Goal: Transaction & Acquisition: Purchase product/service

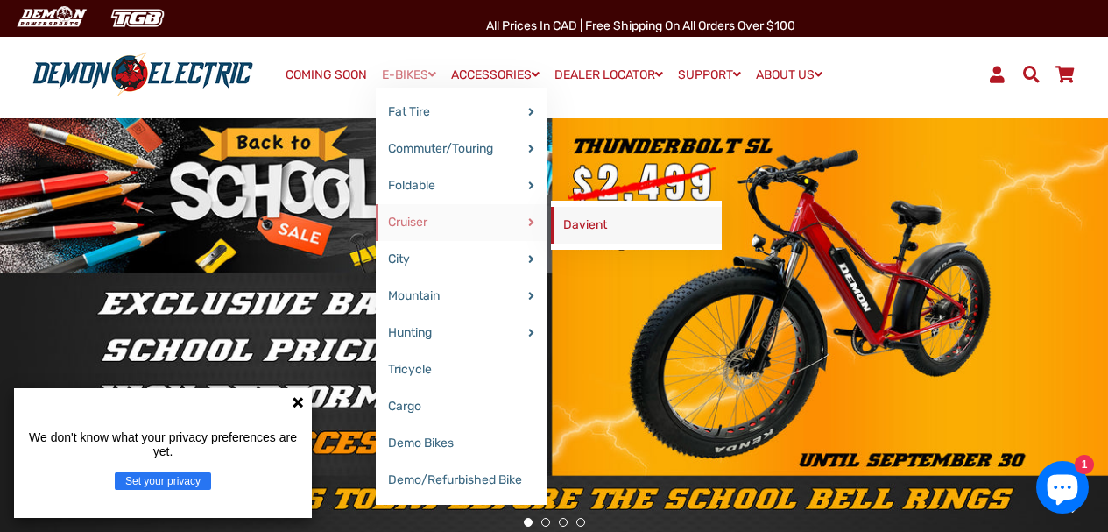
click at [595, 229] on link "Davient" at bounding box center [636, 225] width 171 height 37
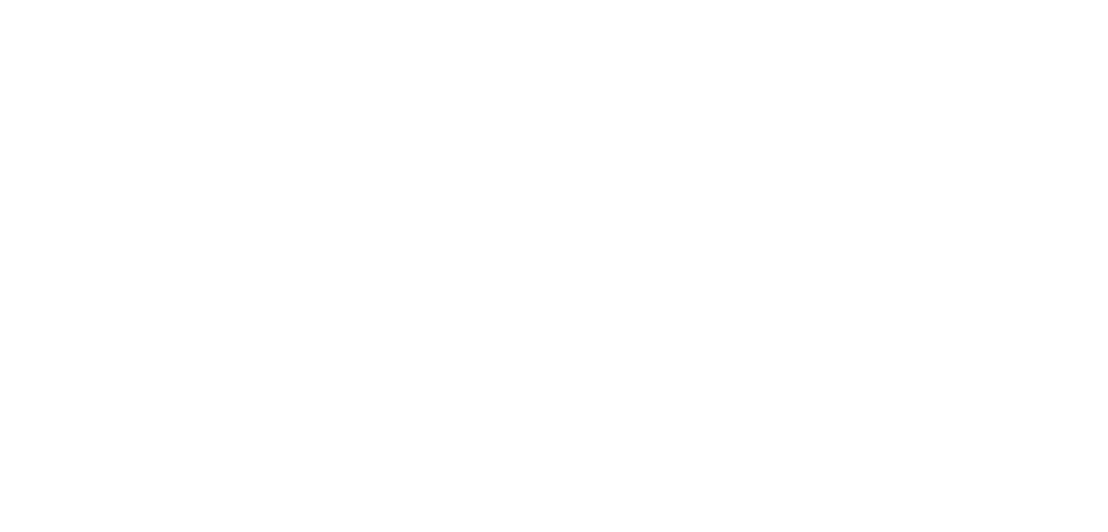
select select "******"
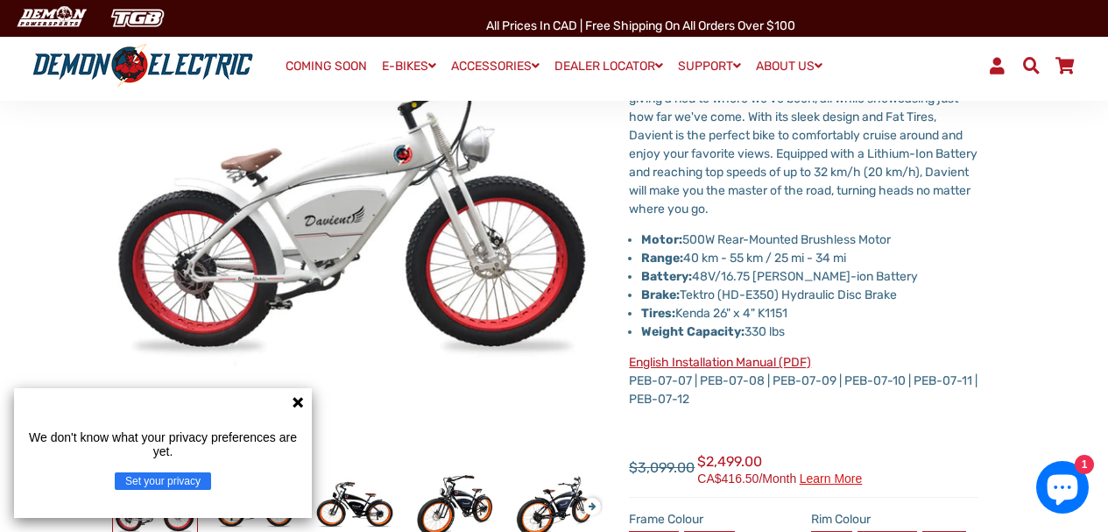
scroll to position [263, 0]
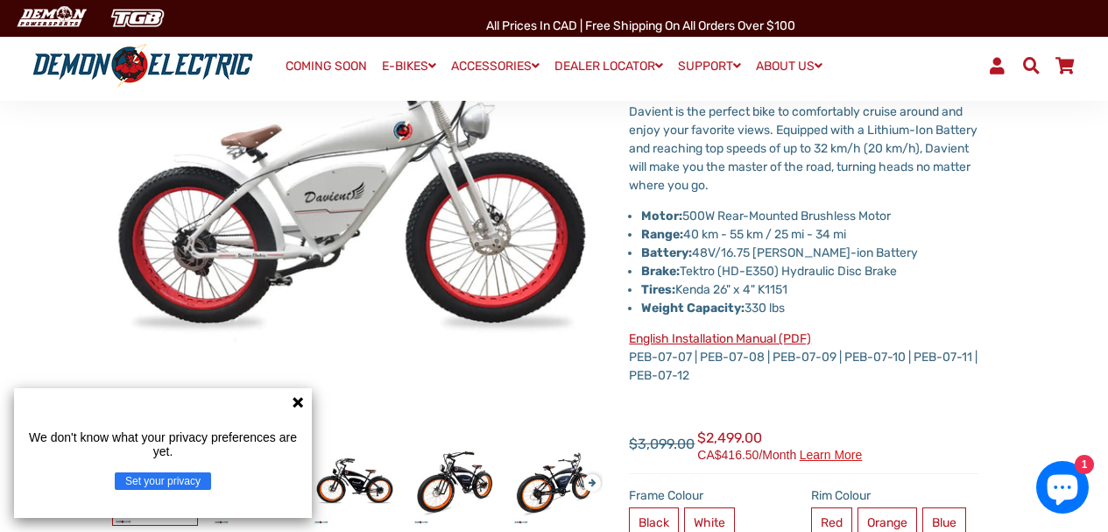
click at [294, 402] on icon at bounding box center [298, 402] width 14 height 14
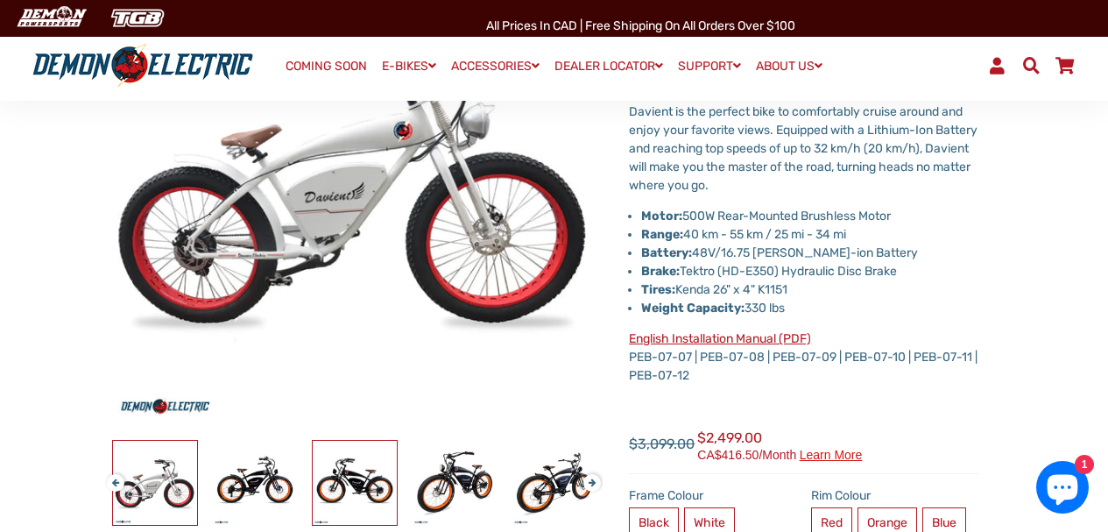
click at [363, 478] on img at bounding box center [355, 482] width 84 height 84
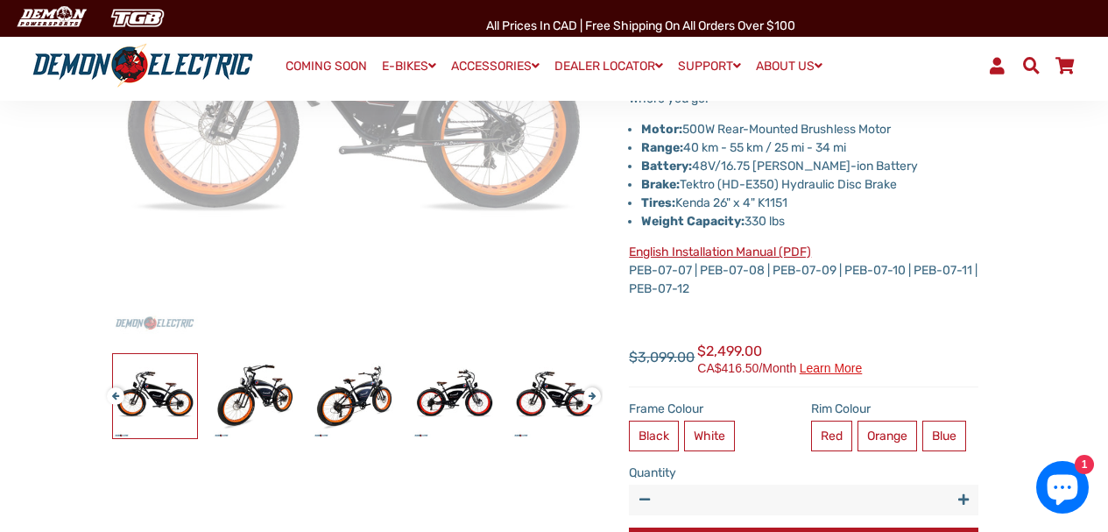
scroll to position [350, 0]
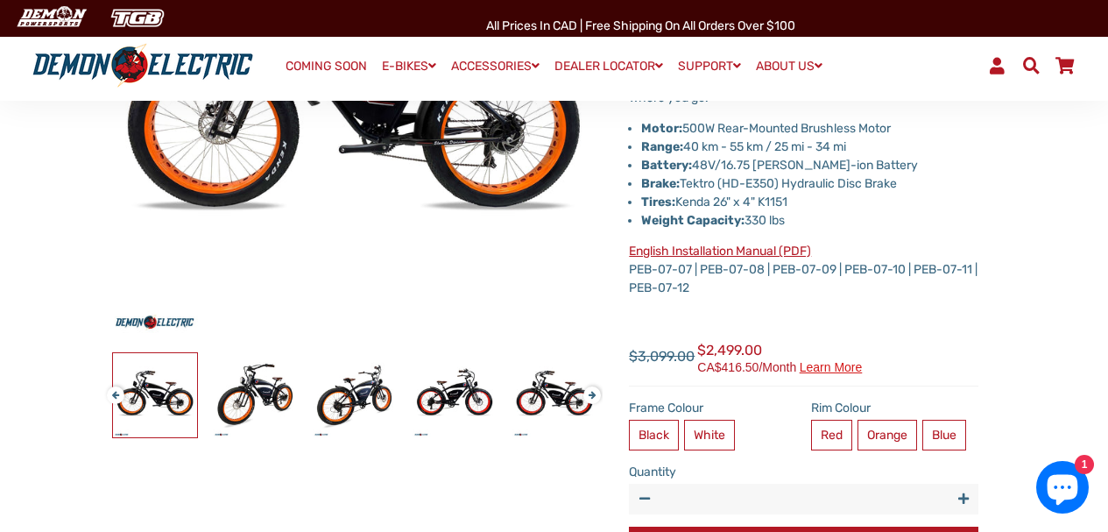
click at [117, 398] on button "Previous" at bounding box center [112, 387] width 11 height 20
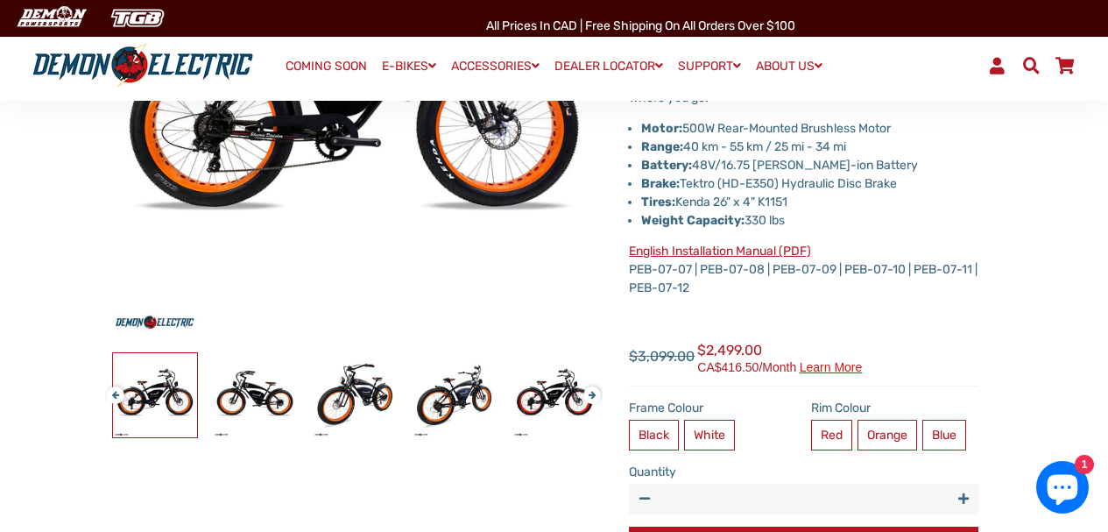
click at [117, 398] on button "Previous" at bounding box center [112, 387] width 11 height 20
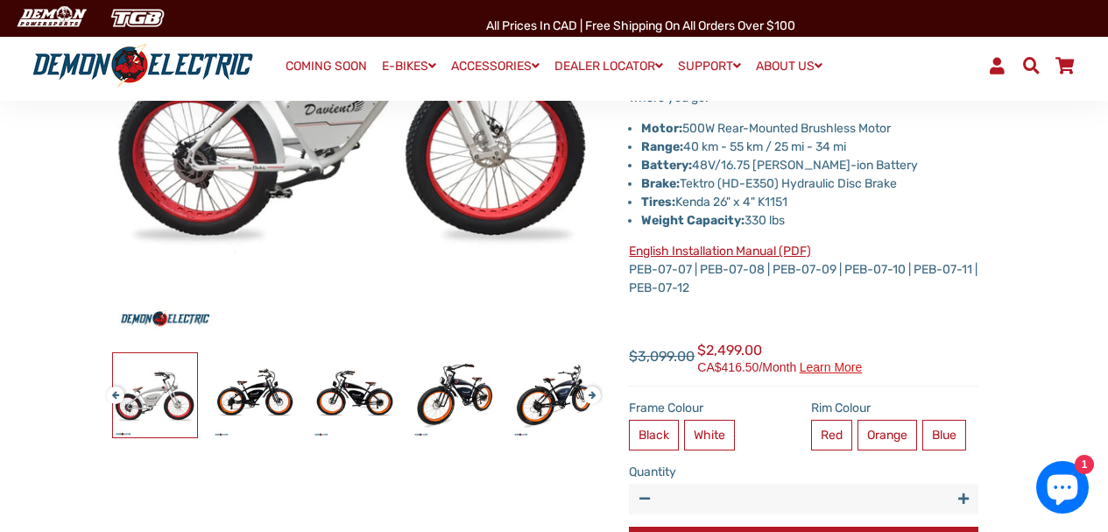
click at [142, 400] on img at bounding box center [155, 395] width 84 height 84
click at [594, 391] on button "Next" at bounding box center [588, 387] width 11 height 20
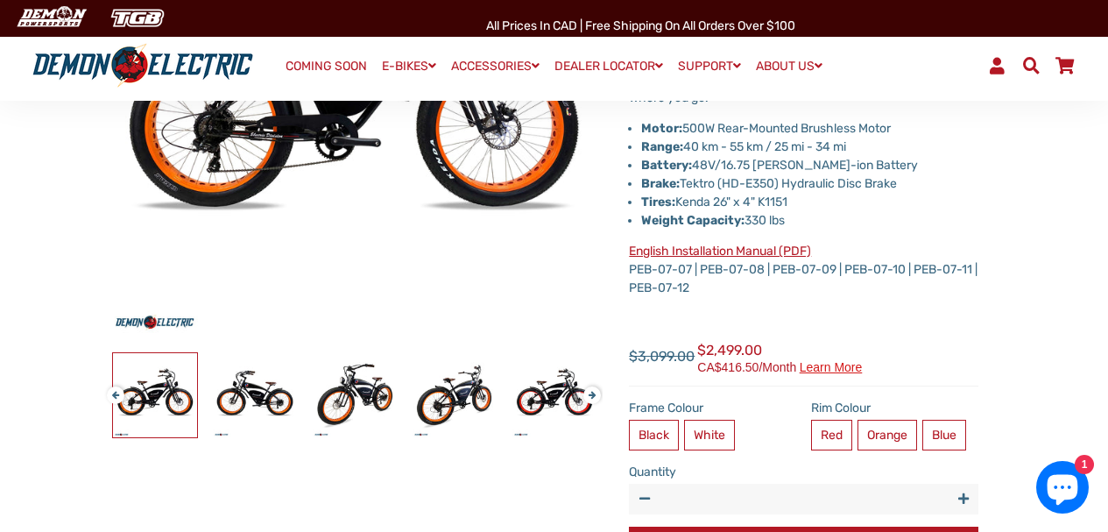
click at [594, 391] on button "Next" at bounding box center [588, 387] width 11 height 20
click at [593, 391] on button "Next" at bounding box center [588, 387] width 11 height 20
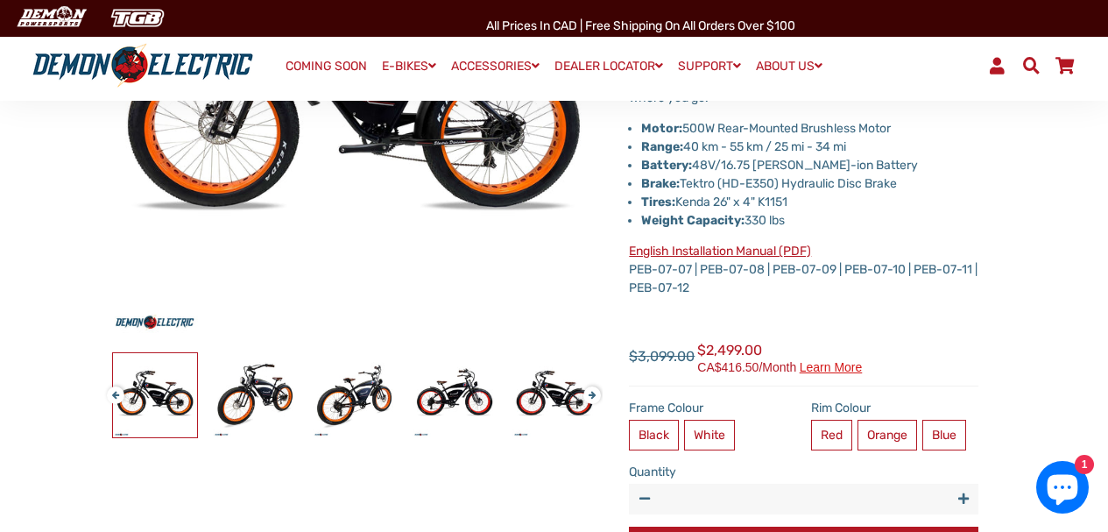
click at [584, 391] on button "Next" at bounding box center [588, 387] width 11 height 20
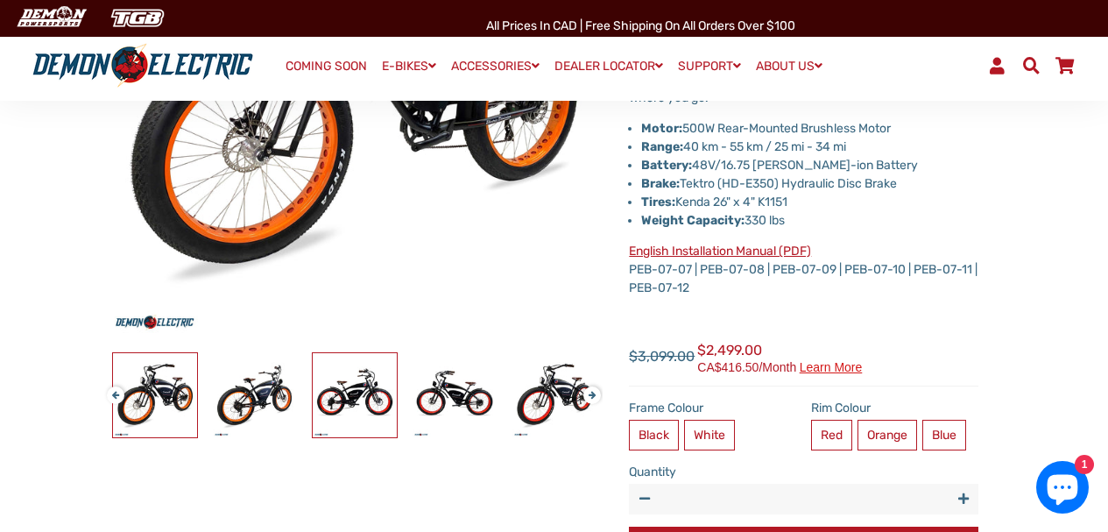
click at [340, 387] on img at bounding box center [355, 395] width 84 height 84
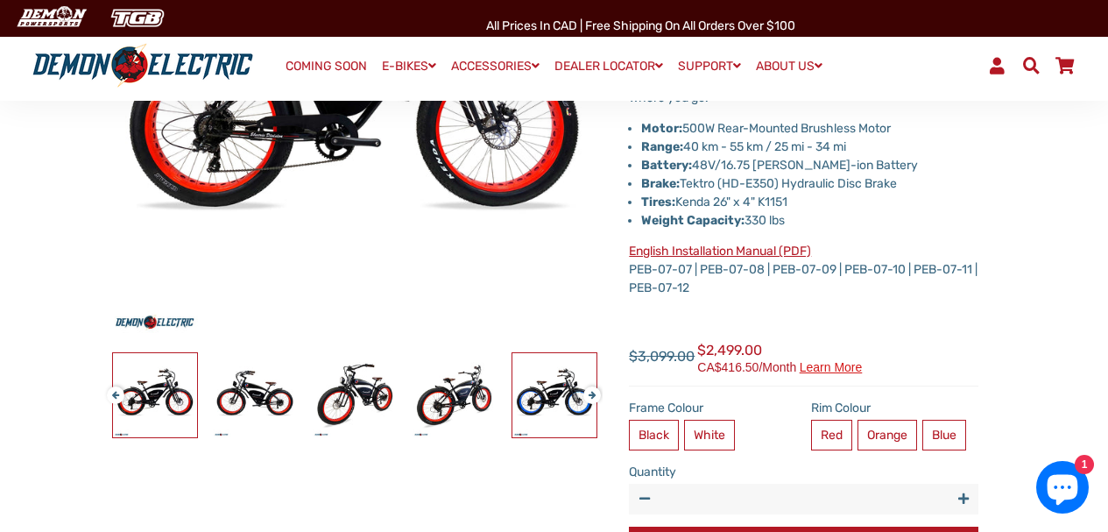
click at [562, 389] on img at bounding box center [554, 395] width 84 height 84
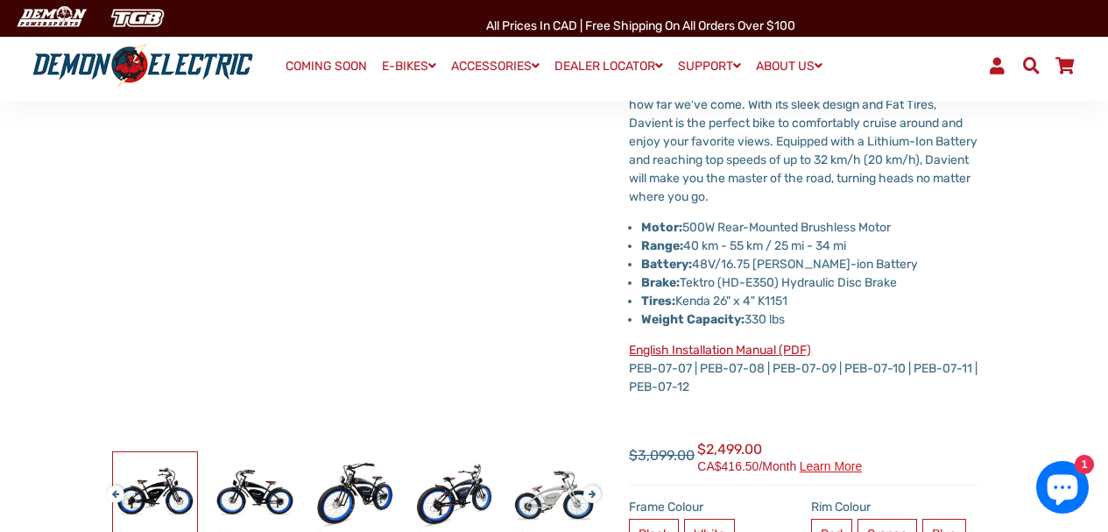
scroll to position [175, 0]
